Goal: Navigation & Orientation: Find specific page/section

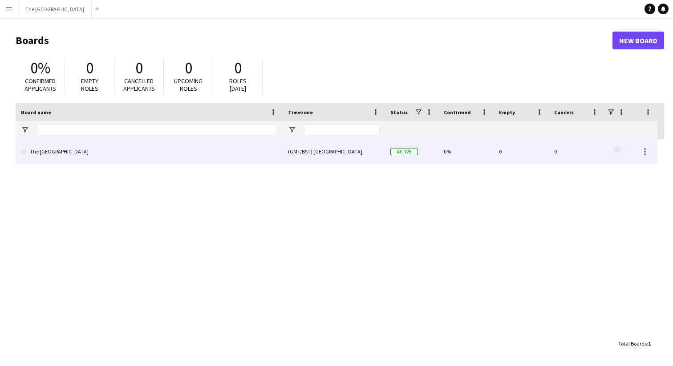
click at [404, 156] on div "Active" at bounding box center [411, 151] width 53 height 24
click at [407, 147] on div "Active" at bounding box center [411, 151] width 53 height 24
click at [407, 156] on div "Active" at bounding box center [411, 151] width 53 height 24
click at [403, 153] on span "Active" at bounding box center [404, 152] width 28 height 7
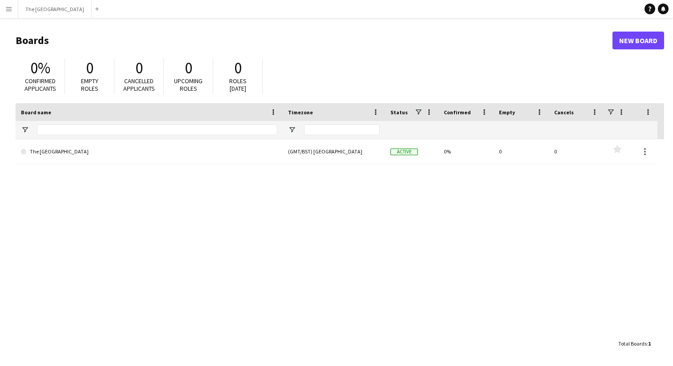
click at [8, 12] on app-icon "Menu" at bounding box center [8, 8] width 7 height 7
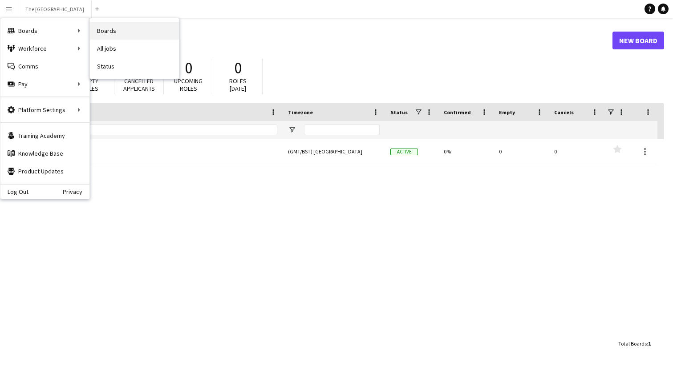
click at [97, 31] on link "Boards" at bounding box center [134, 31] width 89 height 18
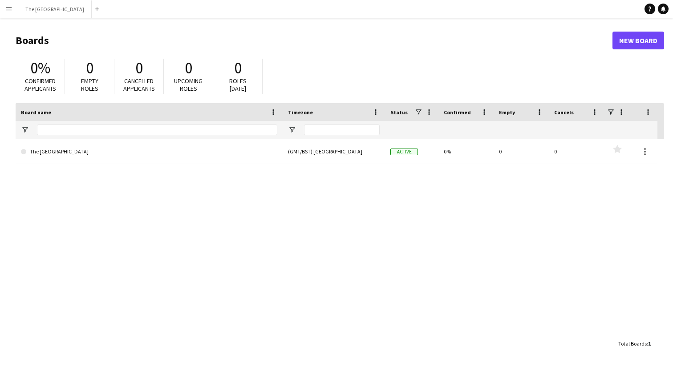
click at [11, 7] on app-icon "Menu" at bounding box center [8, 8] width 7 height 7
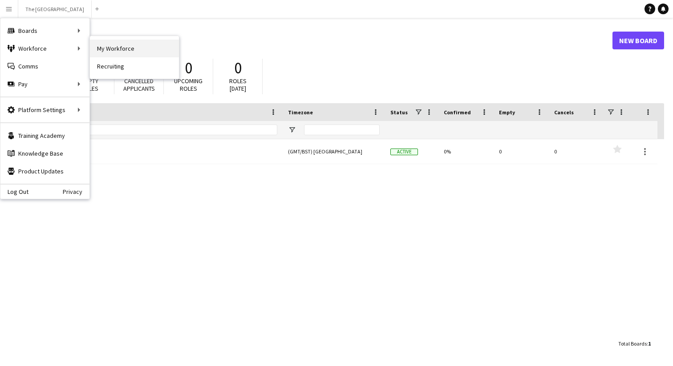
click at [109, 48] on link "My Workforce" at bounding box center [134, 49] width 89 height 18
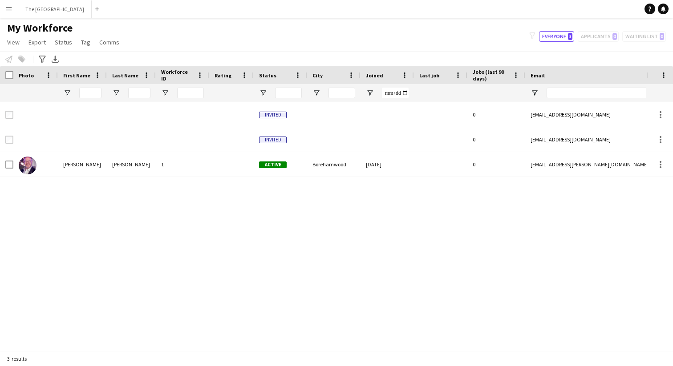
click at [11, 12] on app-icon "Menu" at bounding box center [8, 8] width 7 height 7
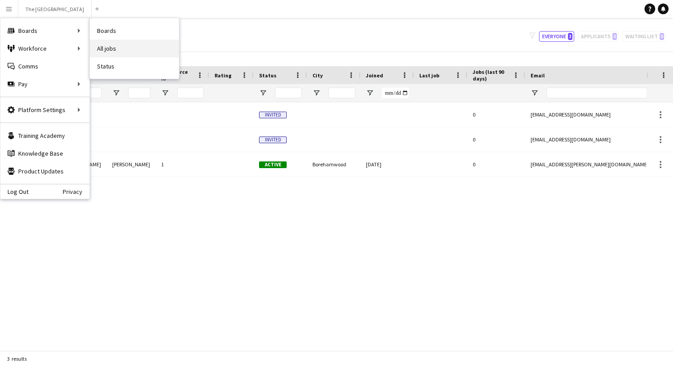
click at [111, 50] on link "All jobs" at bounding box center [134, 49] width 89 height 18
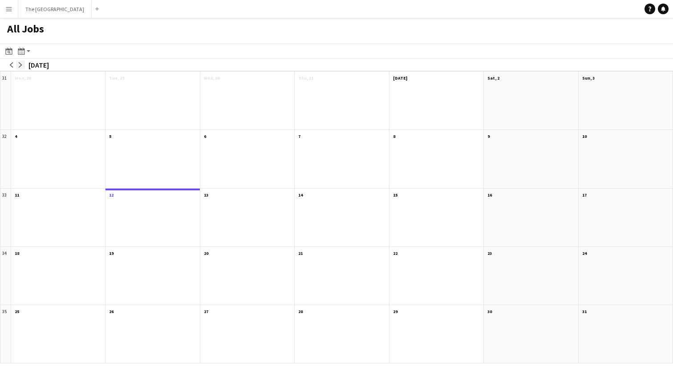
click at [22, 67] on app-icon "arrow-right" at bounding box center [20, 64] width 5 height 5
click at [8, 12] on button "Menu" at bounding box center [9, 9] width 18 height 18
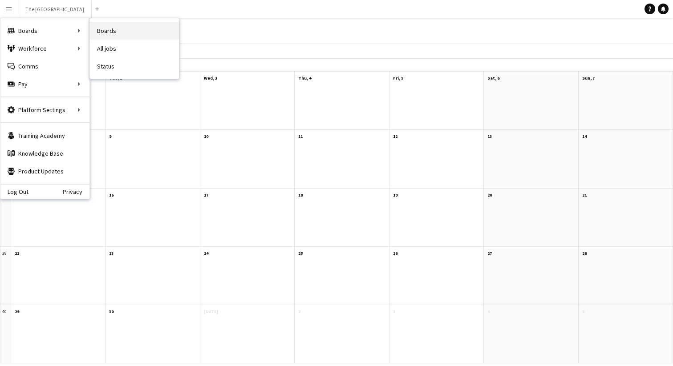
click at [106, 29] on link "Boards" at bounding box center [134, 31] width 89 height 18
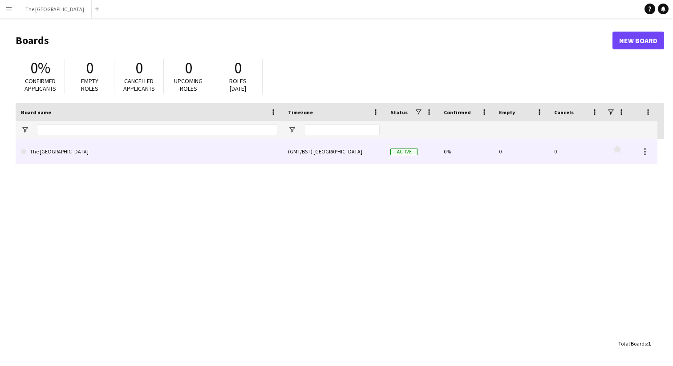
click at [249, 158] on link "The [GEOGRAPHIC_DATA]" at bounding box center [149, 151] width 256 height 25
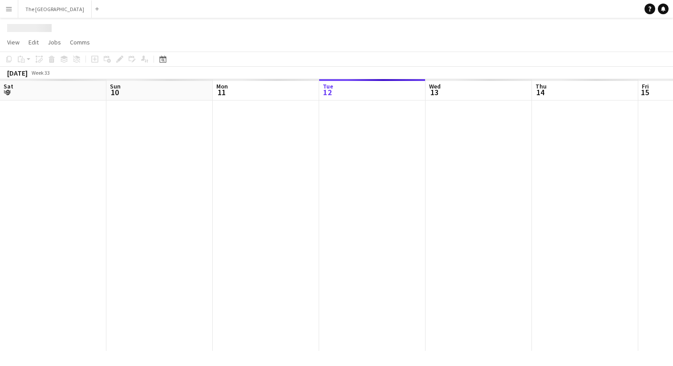
scroll to position [0, 213]
